Goal: Information Seeking & Learning: Learn about a topic

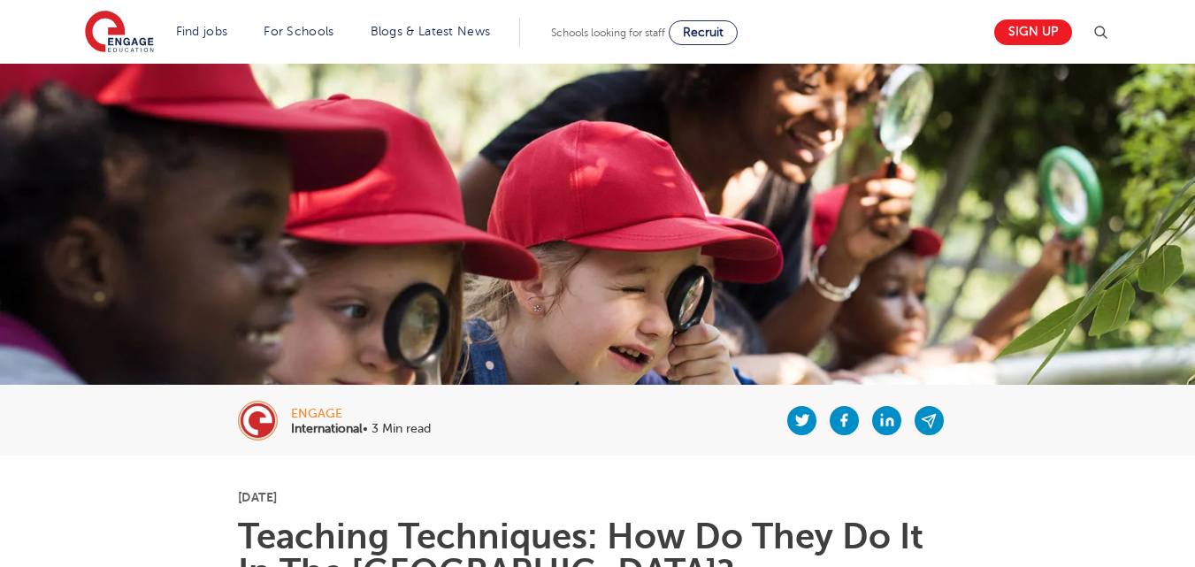
scroll to position [34, 0]
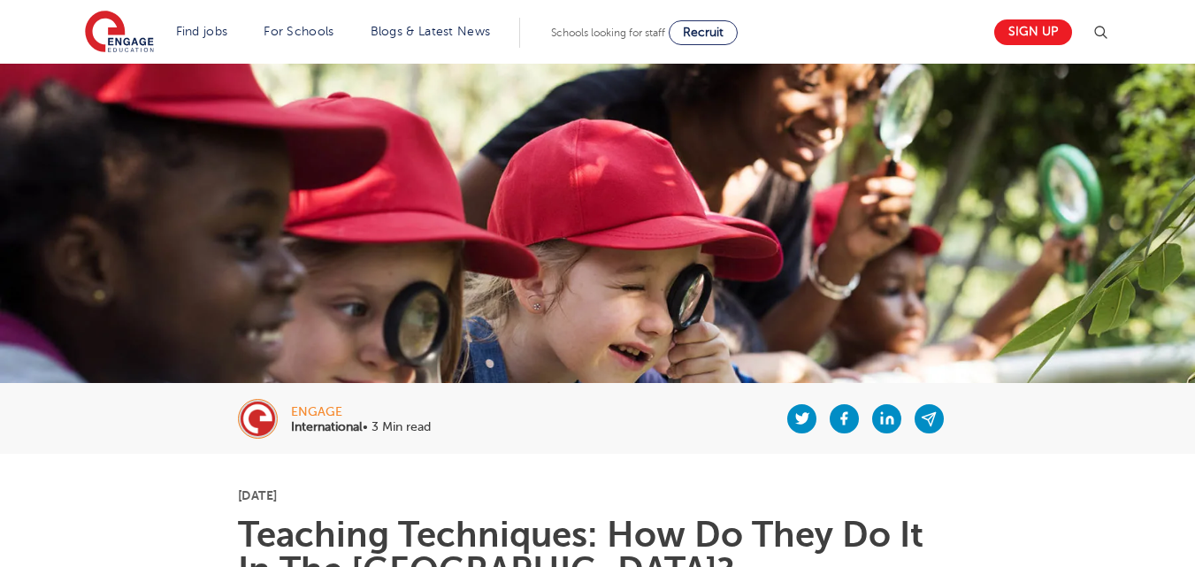
drag, startPoint x: 385, startPoint y: 266, endPoint x: 609, endPoint y: 418, distance: 271.2
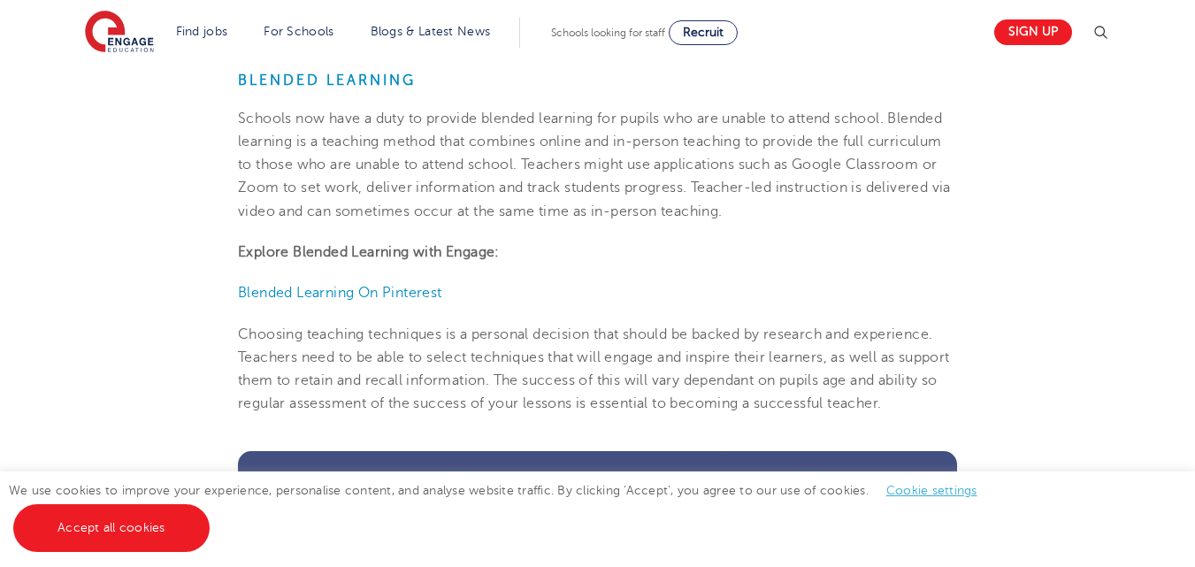
scroll to position [1583, 0]
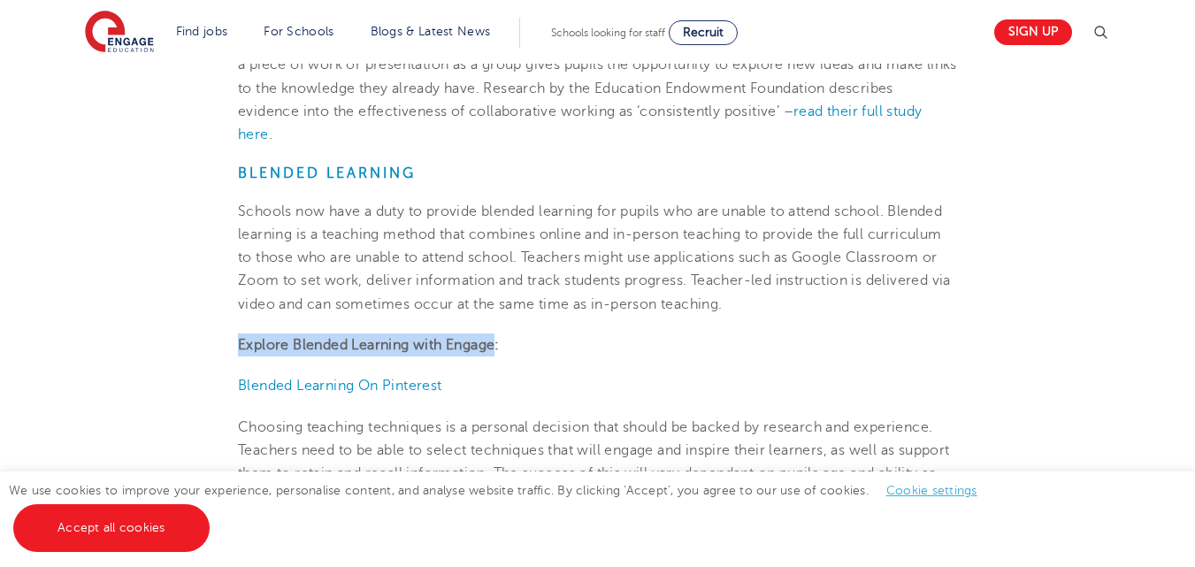
drag, startPoint x: 496, startPoint y: 343, endPoint x: 227, endPoint y: 328, distance: 269.2
copy strong "Explore Blended Learning with Engage"
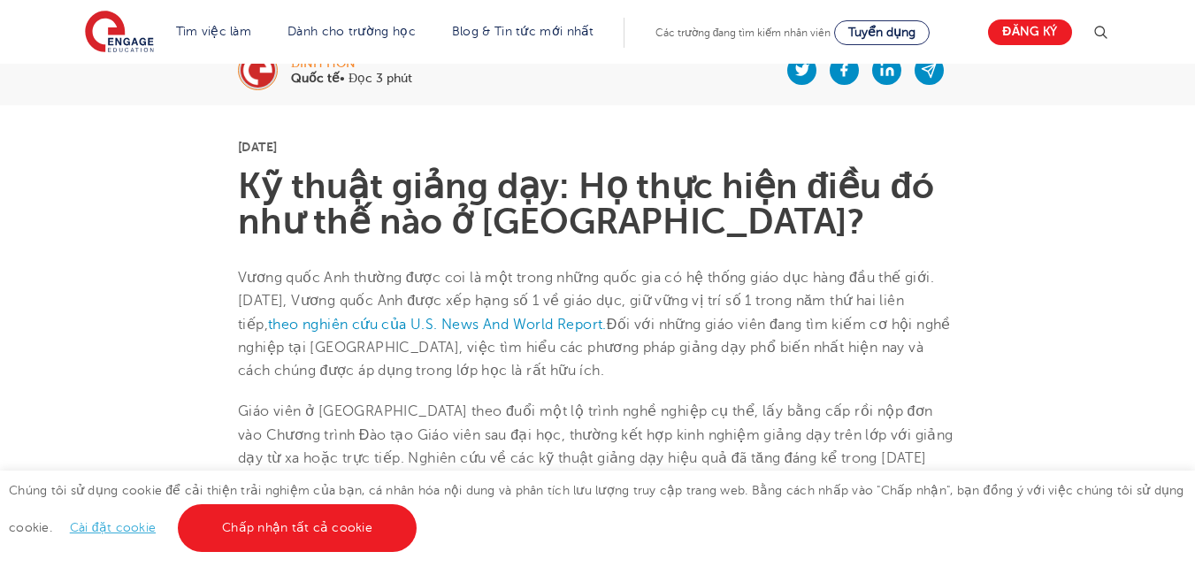
scroll to position [386, 0]
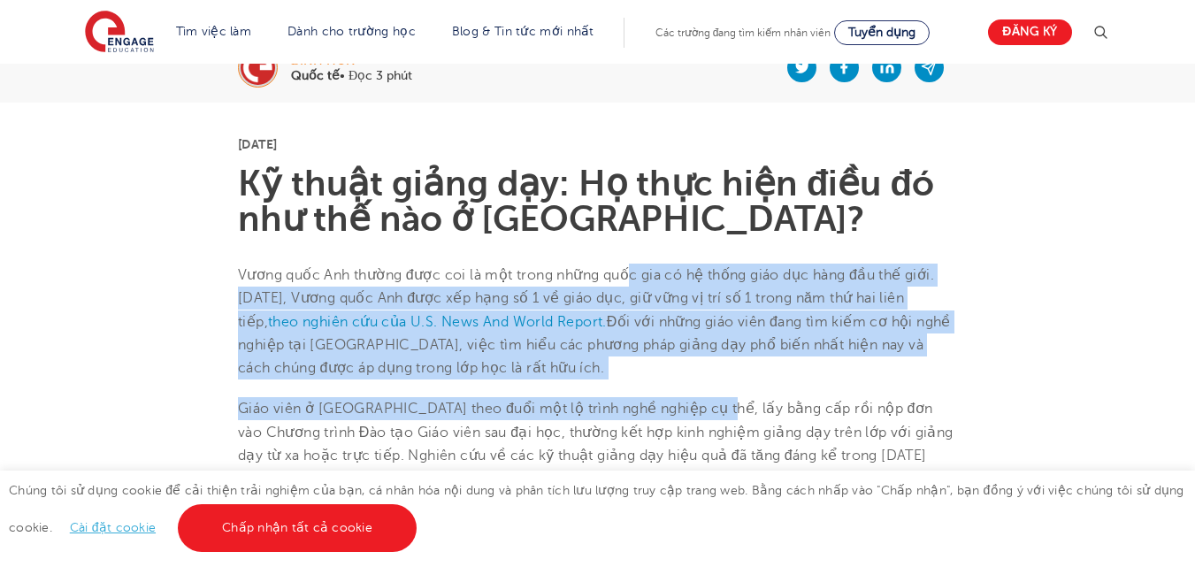
drag, startPoint x: 676, startPoint y: 340, endPoint x: 708, endPoint y: 398, distance: 66.5
click at [708, 320] on font "Đối với những giáo viên đang tìm kiếm cơ hội nghề nghiệp tại [GEOGRAPHIC_DATA],…" at bounding box center [594, 345] width 713 height 63
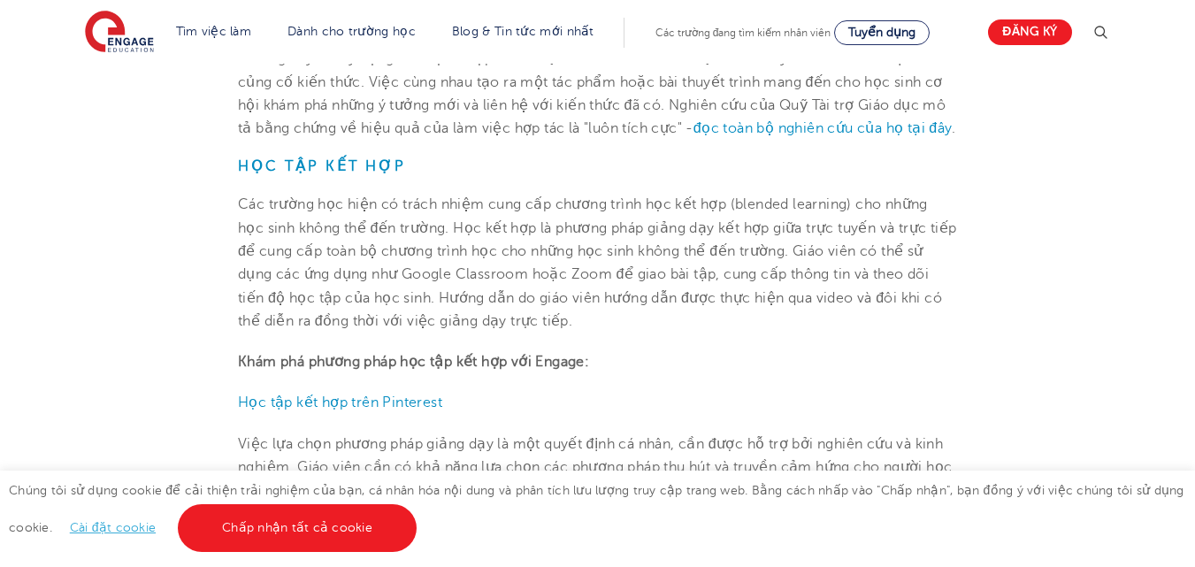
scroll to position [1658, 0]
